Goal: Information Seeking & Learning: Learn about a topic

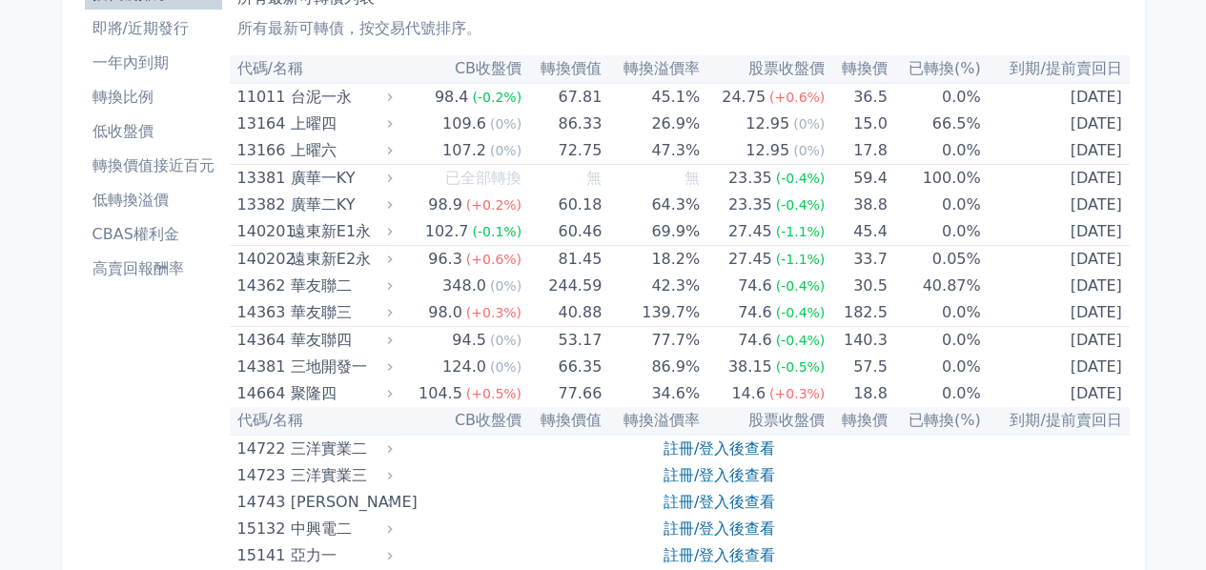
scroll to position [71, 0]
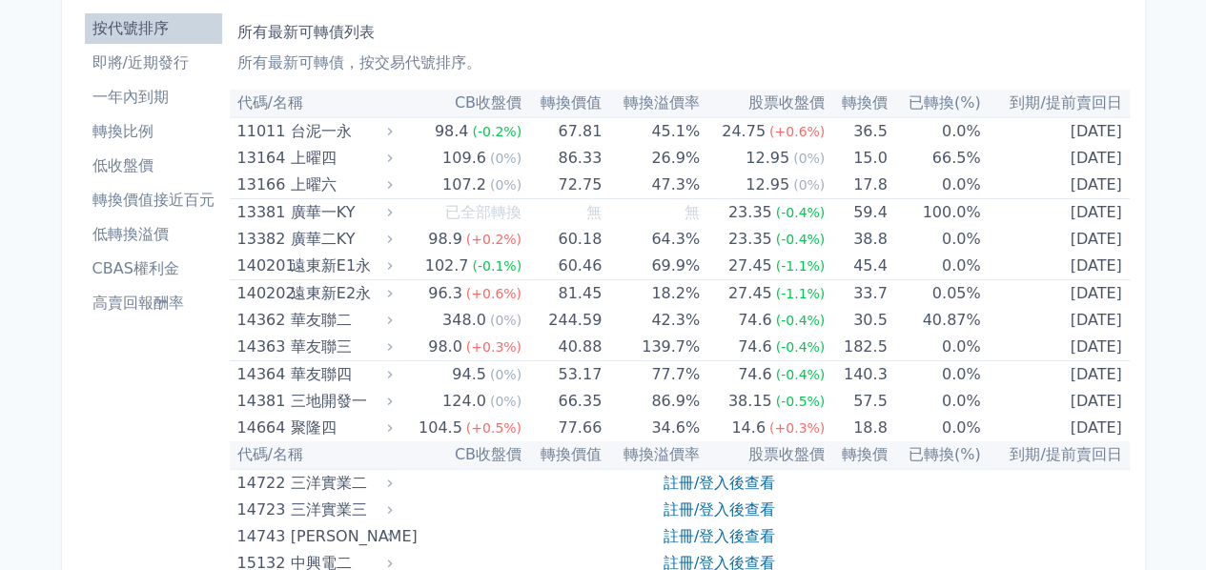
click at [126, 136] on li "轉換比例" at bounding box center [153, 131] width 137 height 23
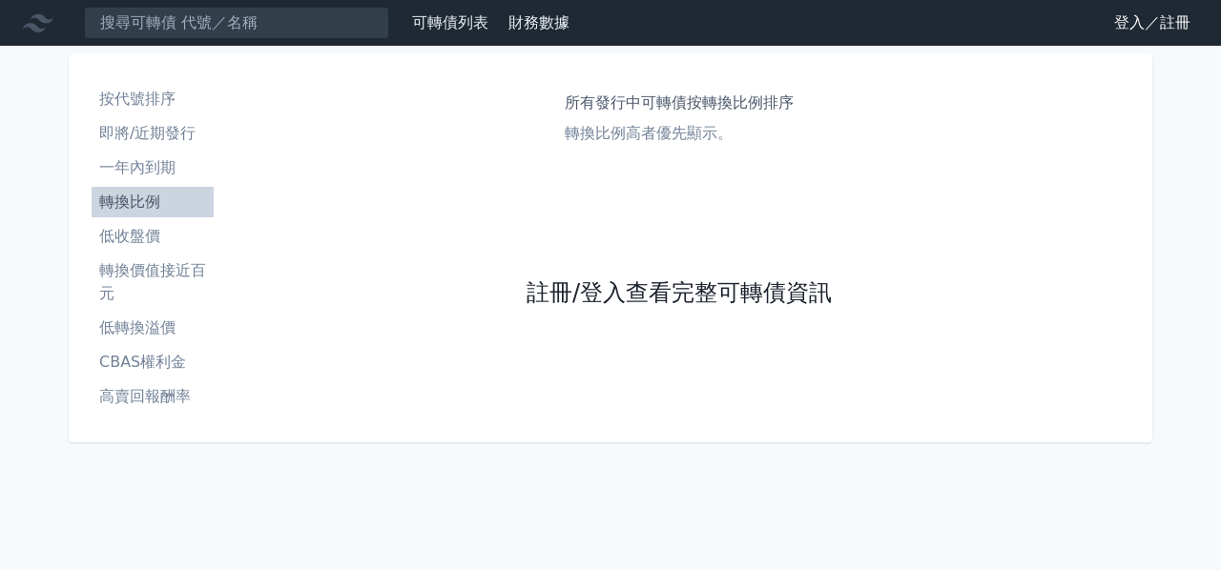
click at [633, 293] on link "註冊/登入查看完整可轉債資訊" at bounding box center [678, 293] width 305 height 31
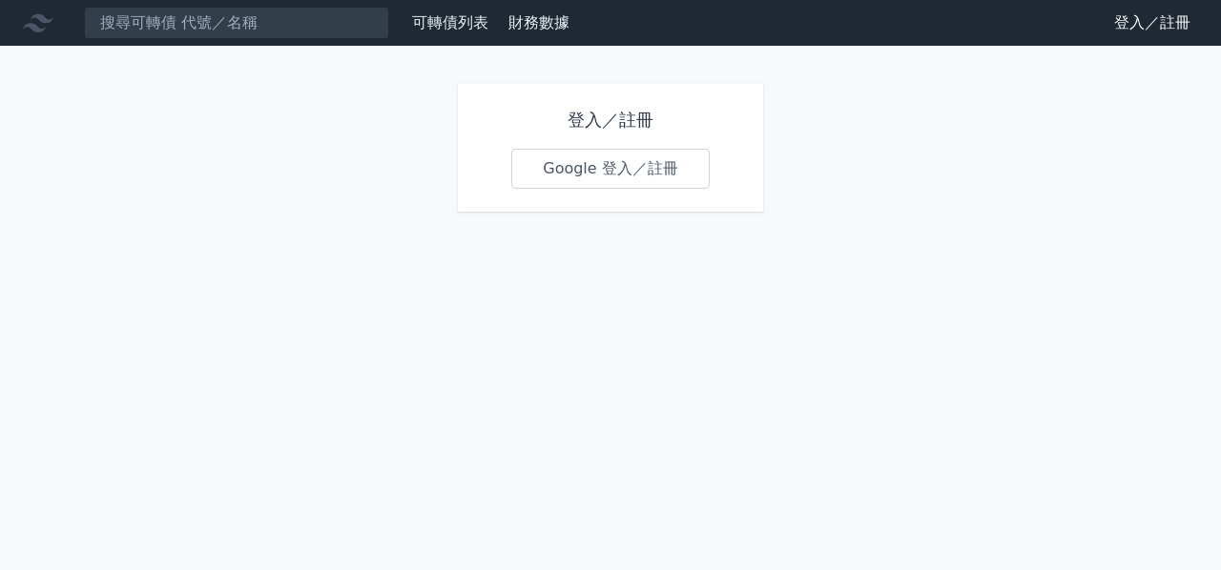
click at [600, 176] on link "Google 登入／註冊" at bounding box center [610, 169] width 198 height 40
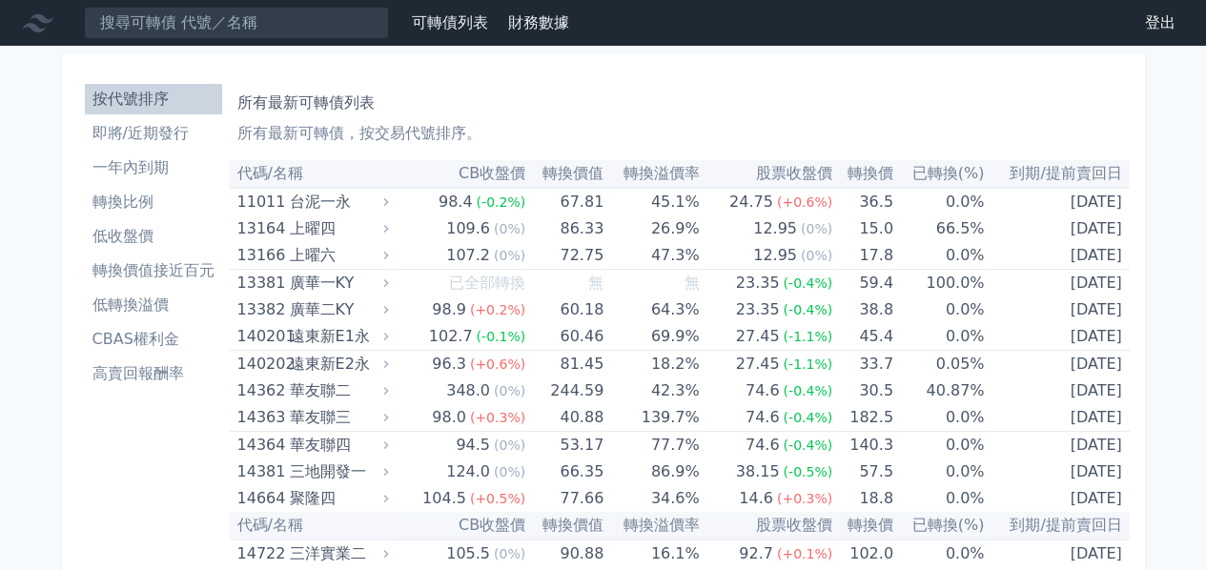
click at [150, 273] on li "轉換價值接近百元" at bounding box center [153, 270] width 137 height 23
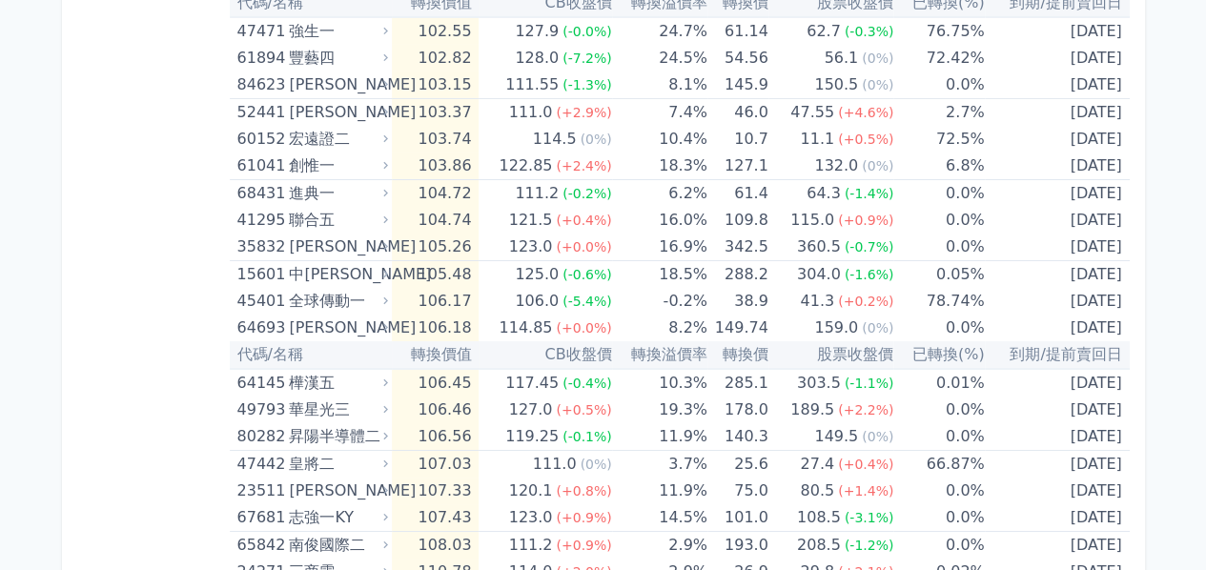
scroll to position [2839, 0]
